Goal: Information Seeking & Learning: Learn about a topic

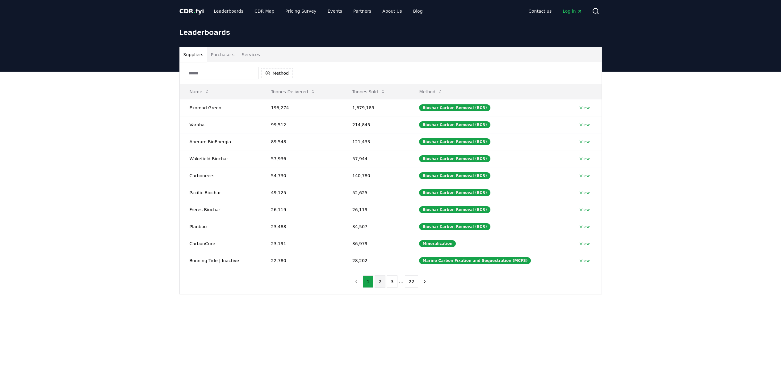
click at [382, 280] on button "2" at bounding box center [380, 282] width 11 height 12
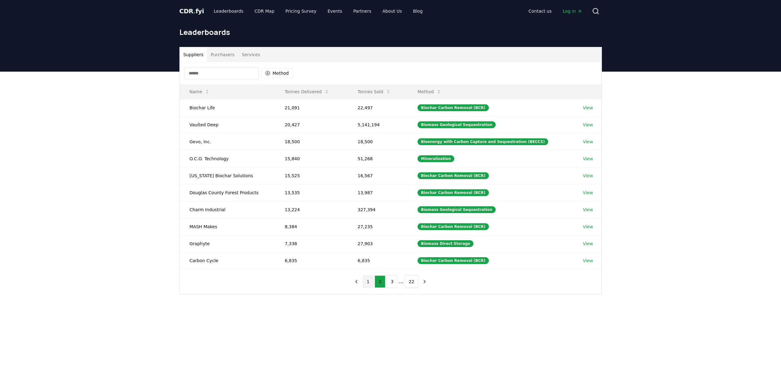
click at [372, 283] on button "1" at bounding box center [368, 282] width 11 height 12
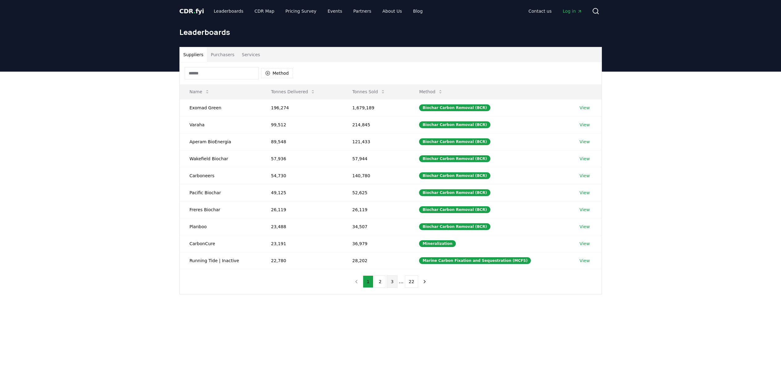
click at [391, 281] on button "3" at bounding box center [392, 282] width 11 height 12
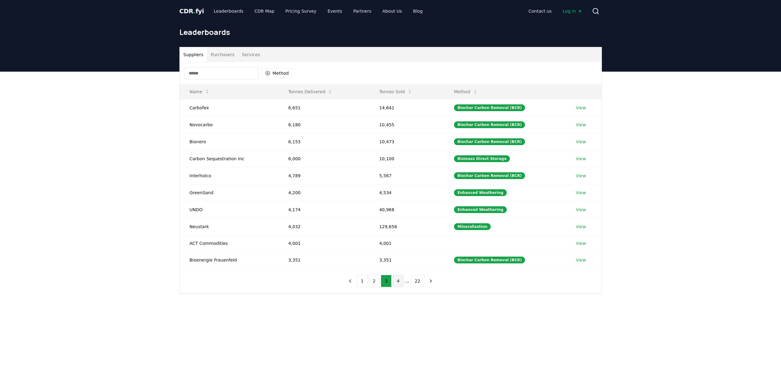
click at [399, 283] on button "4" at bounding box center [398, 281] width 11 height 12
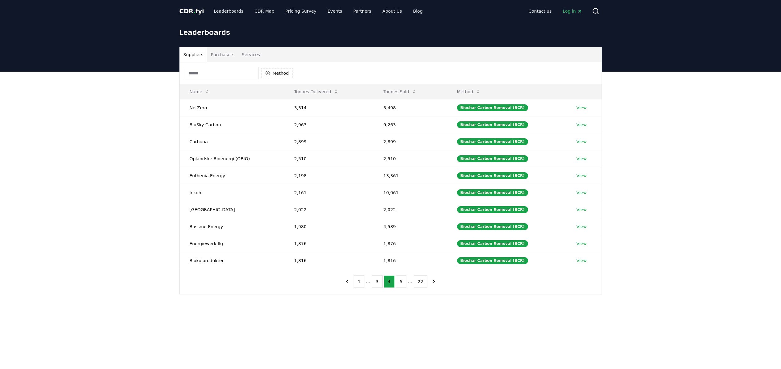
click at [367, 282] on li "..." at bounding box center [368, 281] width 5 height 7
click at [363, 282] on button "1" at bounding box center [359, 282] width 11 height 12
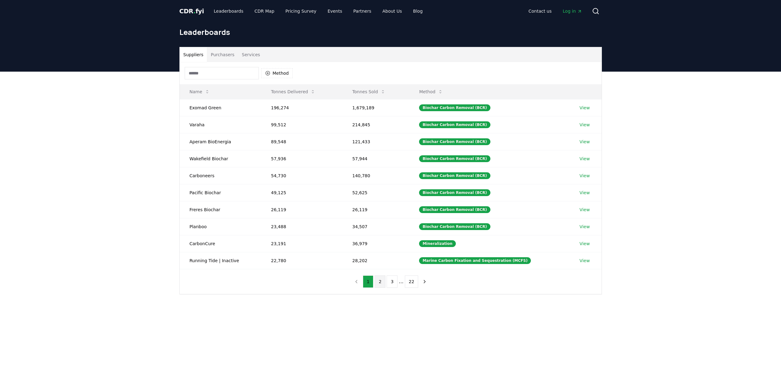
click at [379, 279] on button "2" at bounding box center [380, 282] width 11 height 12
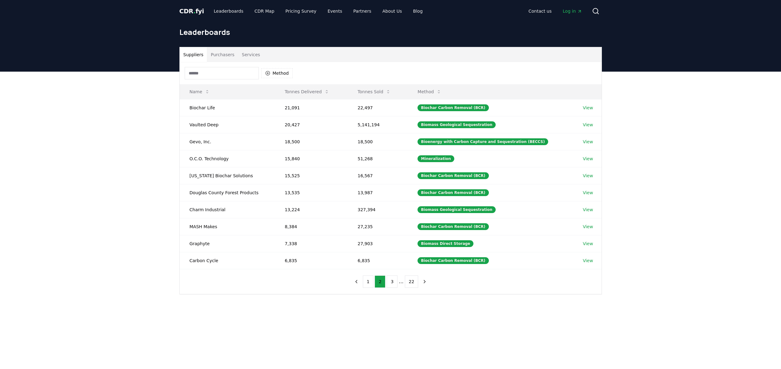
click at [207, 72] on input at bounding box center [222, 73] width 74 height 12
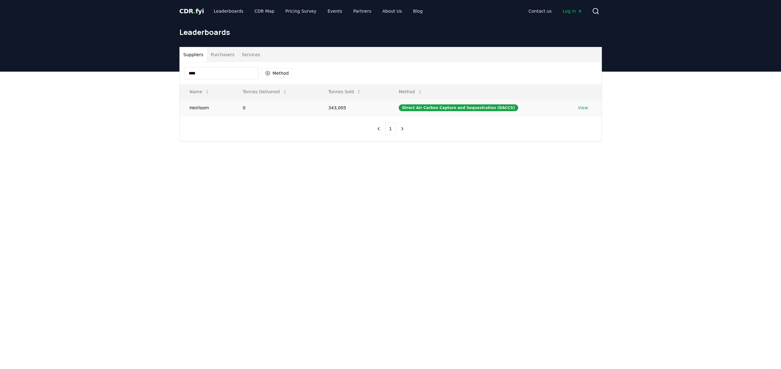
type input "****"
click at [583, 107] on link "View" at bounding box center [583, 108] width 10 height 6
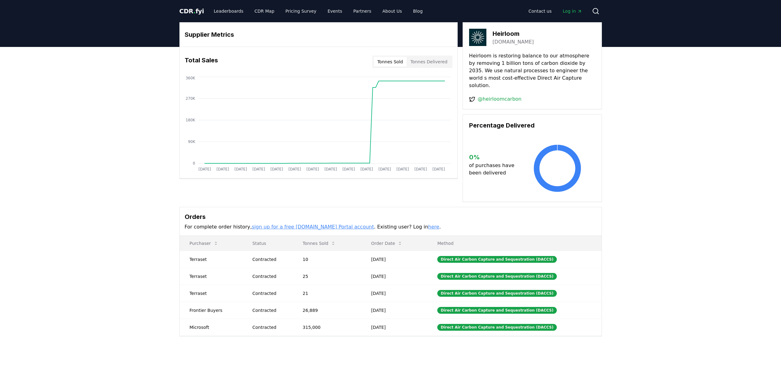
drag, startPoint x: 49, startPoint y: 118, endPoint x: 57, endPoint y: 84, distance: 35.1
click at [50, 118] on div "Supplier Metrics Total Sales Tonnes Sold Tonnes Delivered [DATE] [DATE] [DATE] …" at bounding box center [390, 204] width 781 height 314
